Goal: Task Accomplishment & Management: Manage account settings

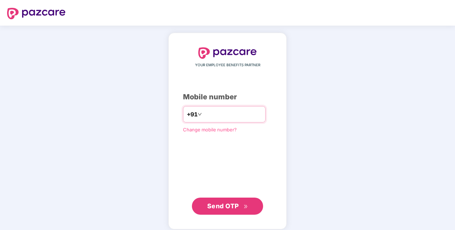
click at [226, 117] on input "number" at bounding box center [232, 114] width 58 height 11
type input "**********"
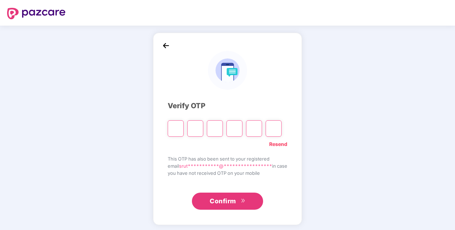
type input "*"
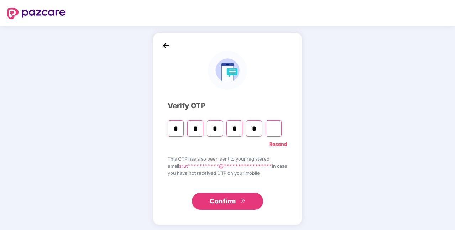
type input "*"
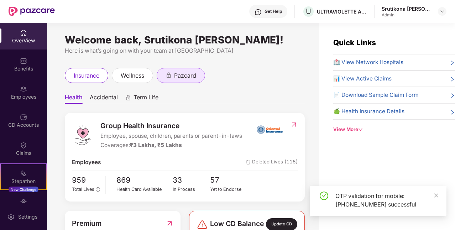
click at [198, 75] on div "pazcard" at bounding box center [181, 75] width 48 height 15
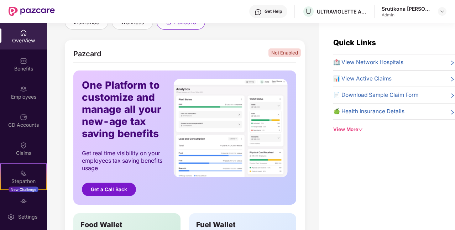
scroll to position [22, 0]
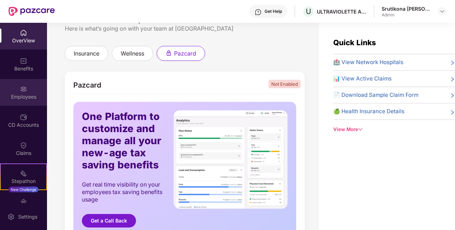
click at [21, 90] on img at bounding box center [23, 88] width 7 height 7
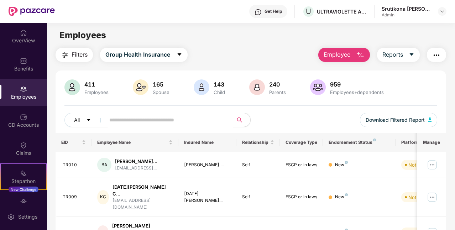
click at [127, 125] on input "text" at bounding box center [166, 120] width 114 height 11
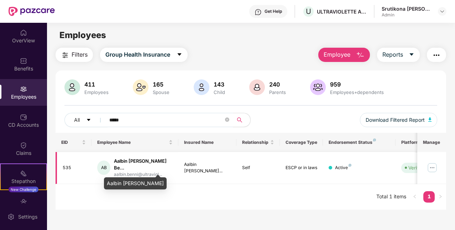
type input "*****"
click at [155, 166] on div "Aalbin [PERSON_NAME] Be..." at bounding box center [143, 165] width 59 height 14
click at [102, 165] on div "AB" at bounding box center [103, 168] width 13 height 14
click at [433, 169] on img at bounding box center [431, 167] width 11 height 11
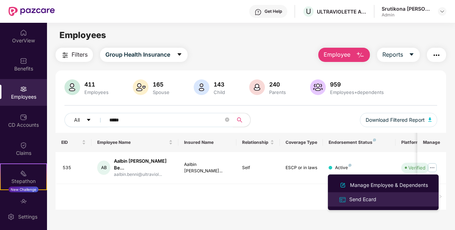
click at [370, 197] on div "Send Ecard" at bounding box center [363, 199] width 30 height 8
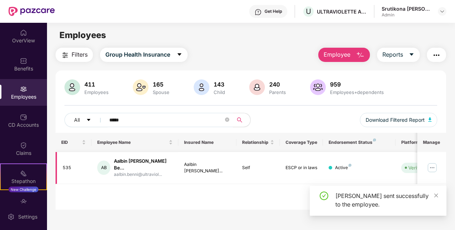
click at [434, 167] on img at bounding box center [431, 167] width 11 height 11
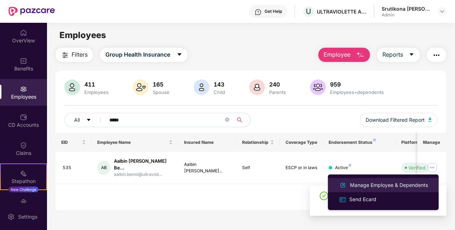
click at [387, 185] on div "Manage Employee & Dependents" at bounding box center [388, 185] width 81 height 8
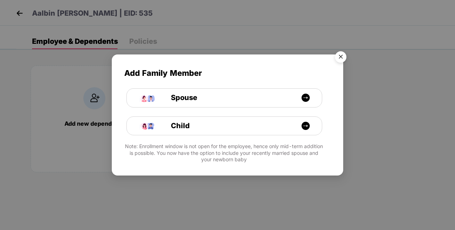
click at [343, 56] on img "Close" at bounding box center [341, 58] width 20 height 20
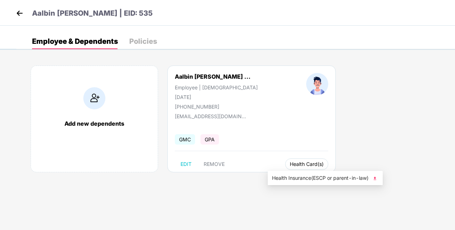
click at [298, 166] on span "Health Card(s)" at bounding box center [307, 164] width 34 height 4
click at [300, 164] on span "Health Card(s)" at bounding box center [307, 164] width 34 height 4
click at [375, 178] on img at bounding box center [374, 178] width 7 height 7
